Goal: Task Accomplishment & Management: Manage account settings

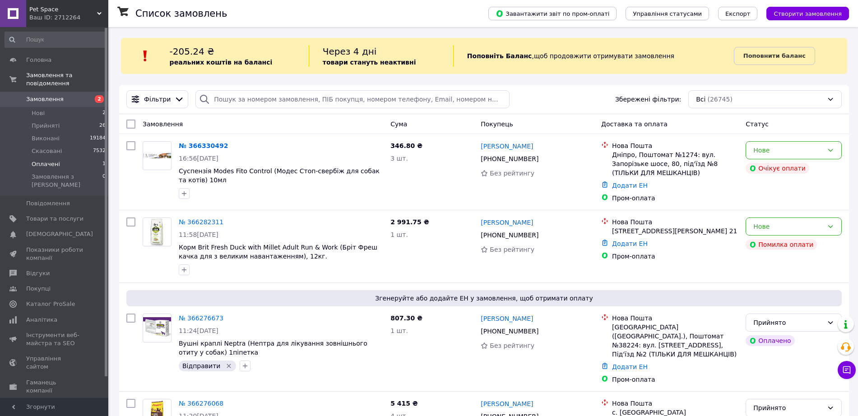
click at [60, 158] on li "Оплачені 1" at bounding box center [55, 164] width 111 height 13
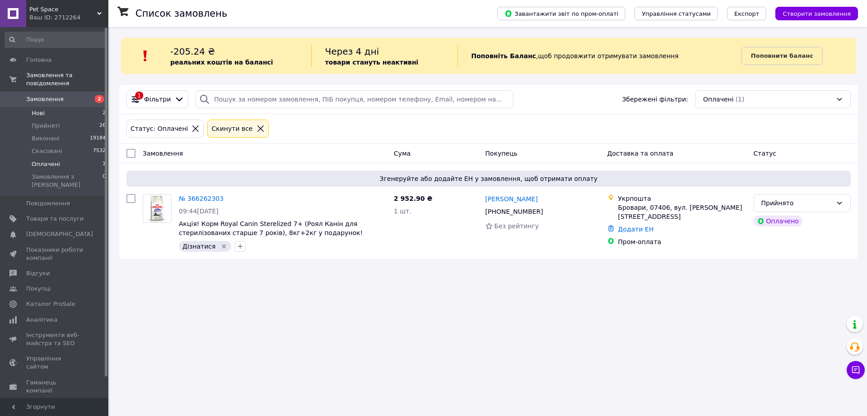
click at [28, 107] on li "Нові 2" at bounding box center [55, 113] width 111 height 13
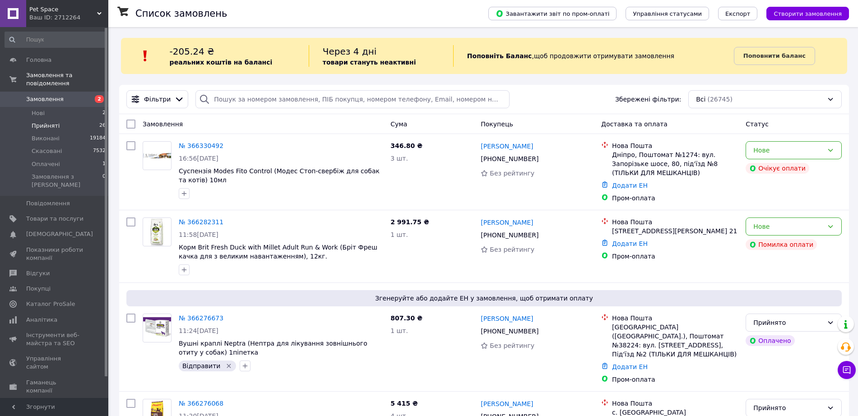
click at [65, 120] on li "Прийняті 26" at bounding box center [55, 126] width 111 height 13
